Goal: Register for event/course

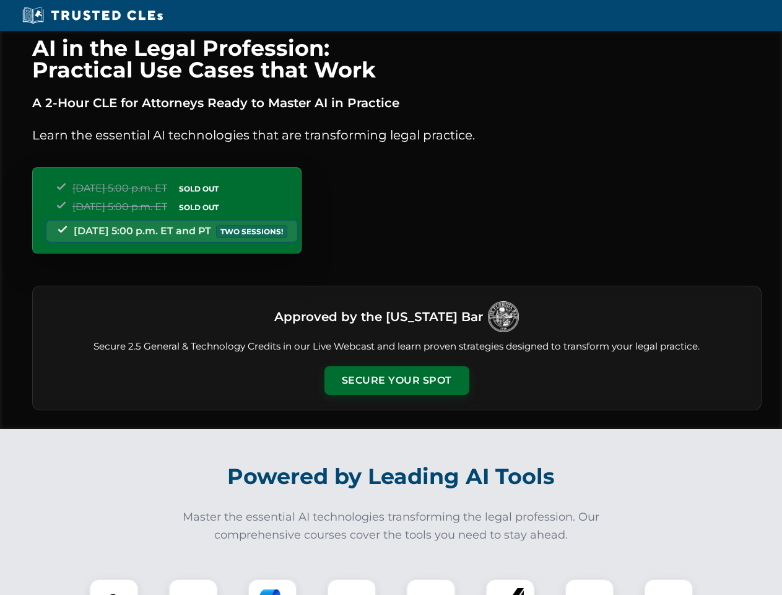
click at [396, 380] on button "Secure Your Spot" at bounding box center [397, 380] width 145 height 28
click at [114, 587] on img at bounding box center [114, 603] width 36 height 36
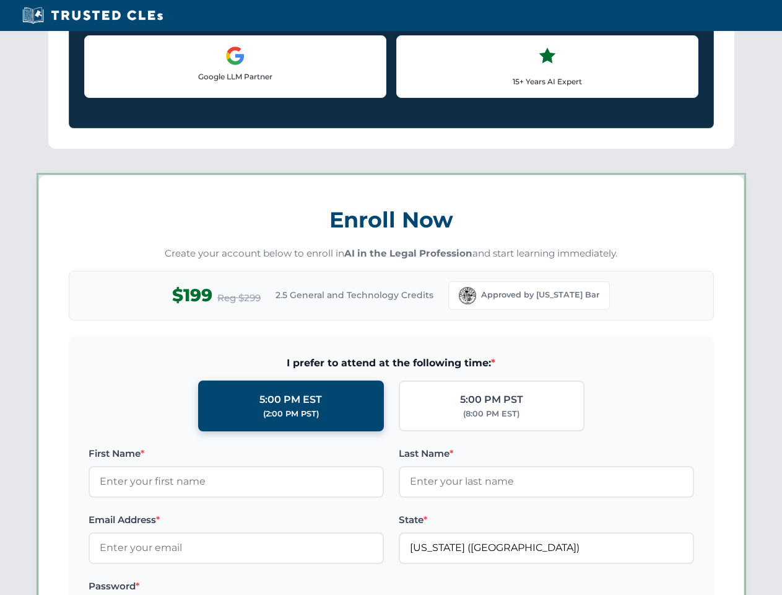
click at [273, 587] on label "Password *" at bounding box center [236, 585] width 295 height 15
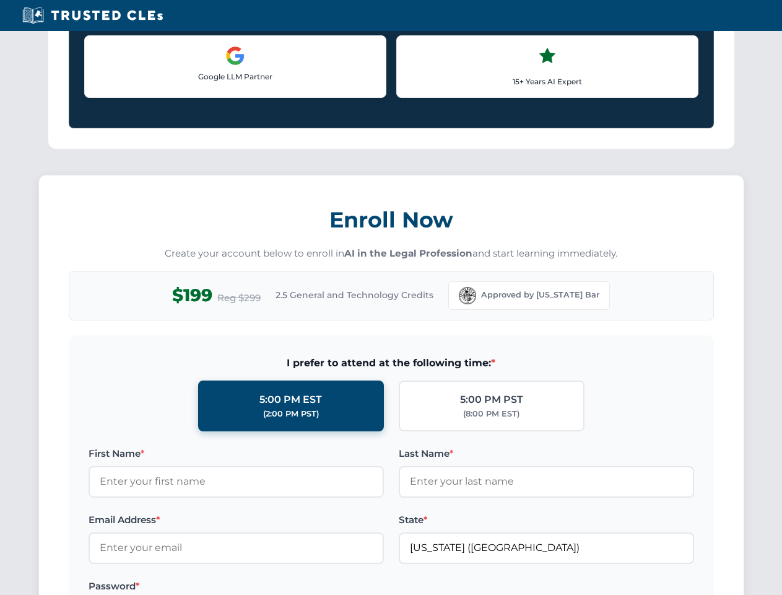
scroll to position [1216, 0]
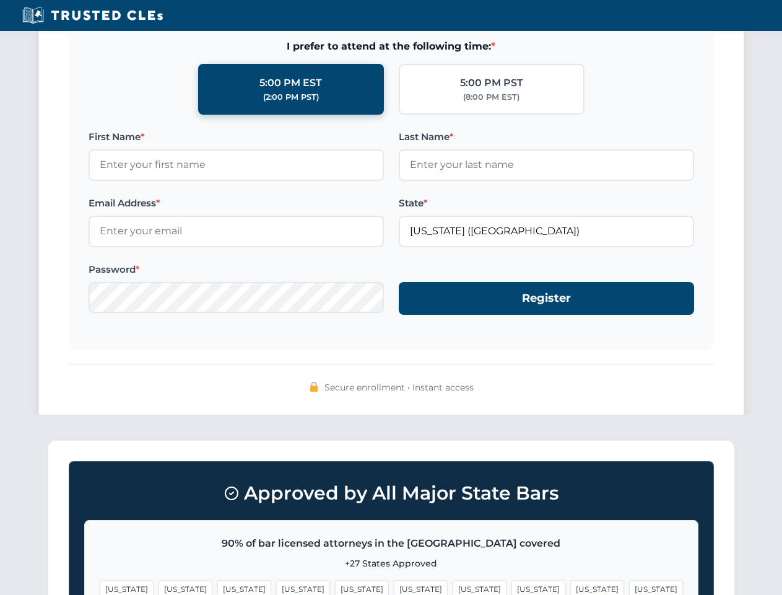
click at [570, 587] on span "[US_STATE]" at bounding box center [597, 589] width 54 height 18
